Goal: Task Accomplishment & Management: Manage account settings

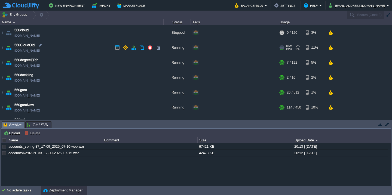
click at [74, 50] on td "560CloudOld [DOMAIN_NAME]" at bounding box center [81, 47] width 163 height 15
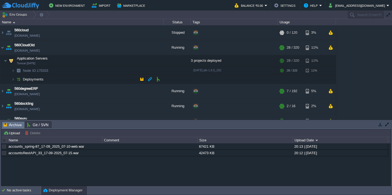
click at [69, 79] on td "Deployments" at bounding box center [81, 79] width 163 height 9
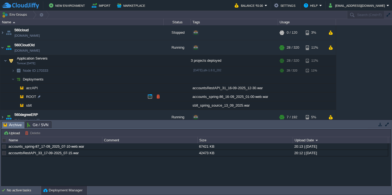
scroll to position [20, 0]
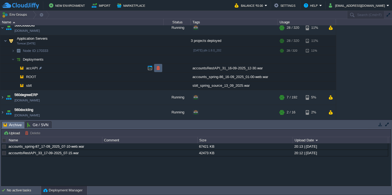
click at [159, 68] on button "button" at bounding box center [158, 68] width 5 height 5
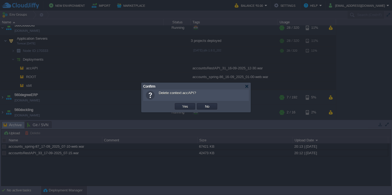
click at [180, 104] on button "Yes" at bounding box center [184, 106] width 9 height 5
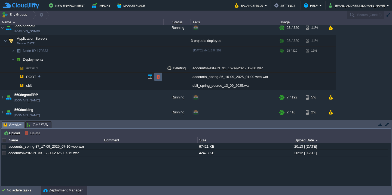
click at [159, 75] on button "button" at bounding box center [158, 76] width 5 height 5
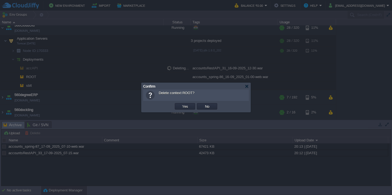
click at [180, 104] on button "Yes" at bounding box center [184, 106] width 9 height 5
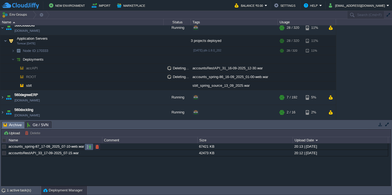
click at [91, 149] on td at bounding box center [89, 147] width 9 height 7
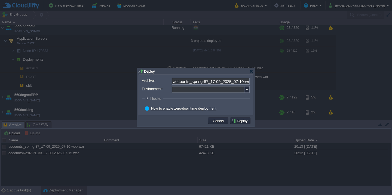
click at [183, 91] on input "Environment:" at bounding box center [208, 89] width 73 height 7
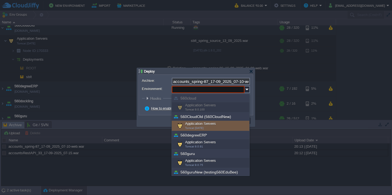
click at [198, 124] on div "Application Servers Tomcat [DATE]" at bounding box center [211, 126] width 78 height 10
type input "Application Servers (560CloudOld (560CloudNew))"
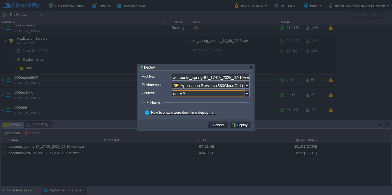
type input "accAPI"
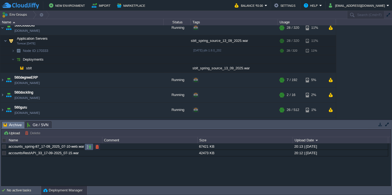
click at [90, 147] on button "button" at bounding box center [89, 146] width 5 height 5
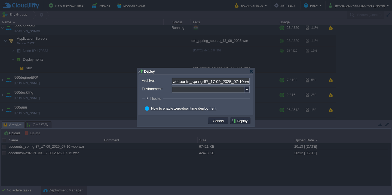
click at [207, 90] on input "Environment:" at bounding box center [208, 89] width 73 height 7
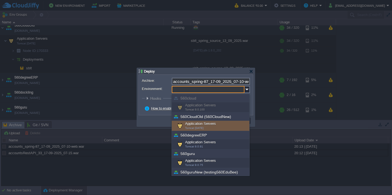
click at [207, 124] on div "Application Servers Tomcat [DATE]" at bounding box center [211, 126] width 78 height 10
type input "Application Servers (560CloudOld (560CloudNew))"
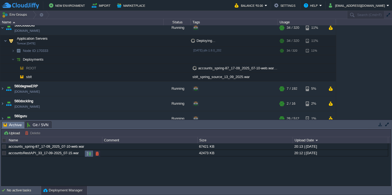
click at [87, 156] on button "button" at bounding box center [89, 153] width 5 height 5
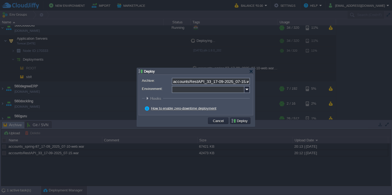
click at [192, 89] on input "Environment:" at bounding box center [208, 89] width 73 height 7
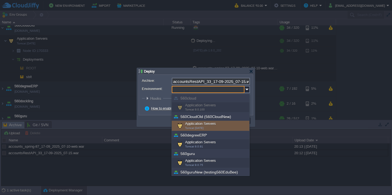
click at [195, 123] on div "Application Servers Tomcat [DATE]" at bounding box center [211, 126] width 78 height 10
type input "Application Servers (560CloudOld (560CloudNew))"
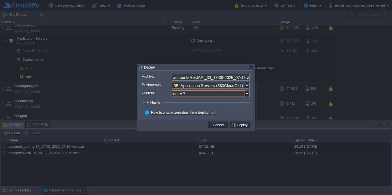
type input "accAPI"
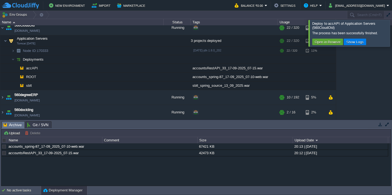
click at [391, 46] on div at bounding box center [398, 33] width 0 height 26
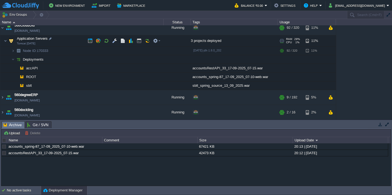
click at [74, 44] on td "Application Servers Tomcat [DATE]" at bounding box center [81, 40] width 163 height 11
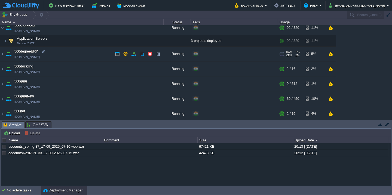
click at [72, 59] on td "560degreeERP [DOMAIN_NAME]" at bounding box center [81, 54] width 163 height 15
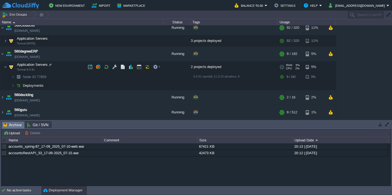
click at [71, 68] on td "Application Servers Tomcat 9.0.91" at bounding box center [81, 66] width 163 height 11
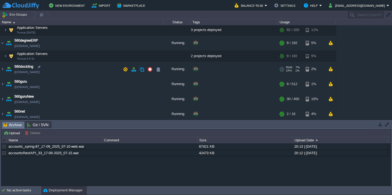
scroll to position [33, 0]
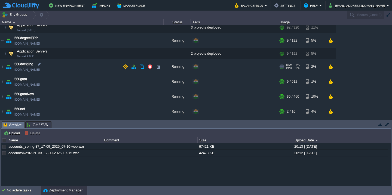
click at [69, 72] on td "560dockling [DOMAIN_NAME]" at bounding box center [81, 66] width 163 height 15
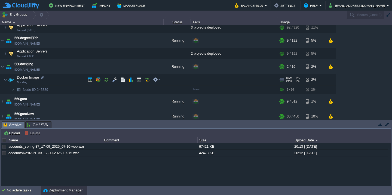
click at [68, 80] on td "Docker Image Duckling" at bounding box center [81, 79] width 163 height 11
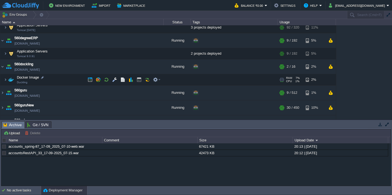
scroll to position [50, 0]
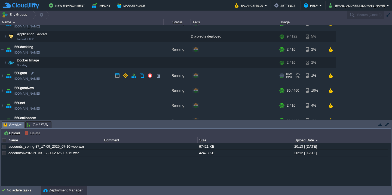
click at [71, 76] on td "560guru [DOMAIN_NAME]" at bounding box center [81, 75] width 163 height 15
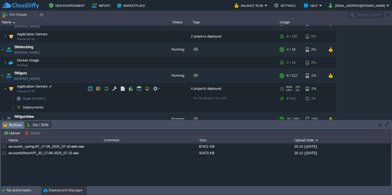
click at [71, 87] on td "Application Servers Tomcat 9.0.75" at bounding box center [81, 88] width 163 height 11
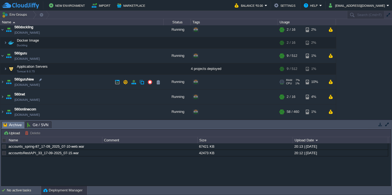
scroll to position [71, 0]
click at [71, 87] on td "560guruNew [DOMAIN_NAME]" at bounding box center [81, 81] width 163 height 15
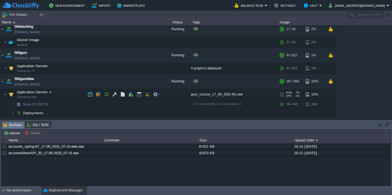
click at [71, 96] on td "Application Servers Tomcat 9.0.104" at bounding box center [81, 94] width 163 height 11
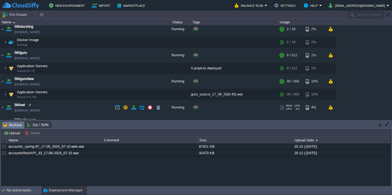
scroll to position [92, 0]
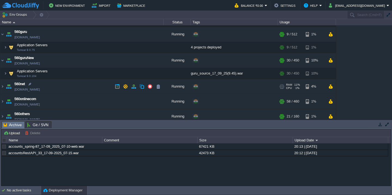
click at [72, 88] on td "560net [DOMAIN_NAME]" at bounding box center [81, 86] width 163 height 15
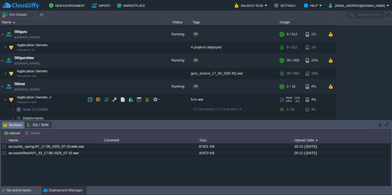
click at [71, 99] on td "Application Servers Tomcat 9.0.106" at bounding box center [81, 99] width 163 height 11
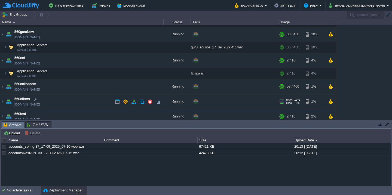
scroll to position [118, 0]
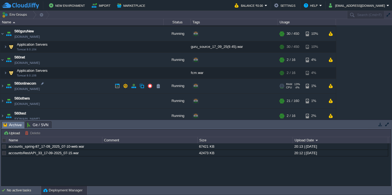
click at [74, 87] on td "560onlinecom [DOMAIN_NAME]" at bounding box center [81, 86] width 163 height 15
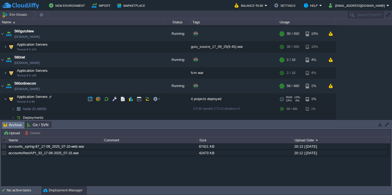
click at [74, 98] on td "Application Servers Tomcat 9.0.96" at bounding box center [81, 99] width 163 height 11
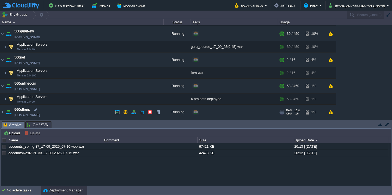
scroll to position [141, 0]
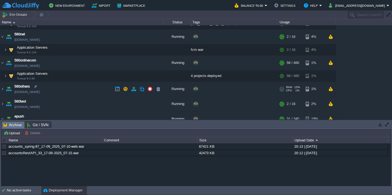
click at [74, 87] on td "560others [DOMAIN_NAME]" at bounding box center [81, 89] width 163 height 15
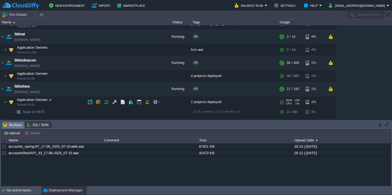
click at [73, 98] on td "Application Servers Tomcat 9.0.91" at bounding box center [81, 102] width 163 height 11
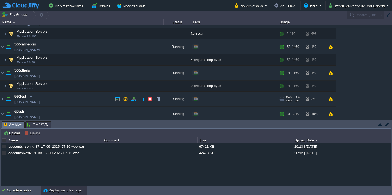
click at [73, 98] on td "560test [DOMAIN_NAME]" at bounding box center [81, 99] width 163 height 15
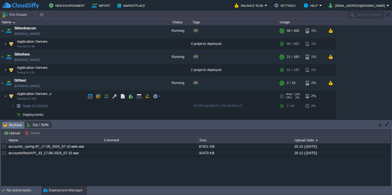
click at [73, 98] on td "Application Servers Tomcat 9.0.100" at bounding box center [81, 96] width 163 height 11
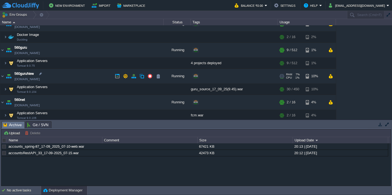
scroll to position [0, 0]
